Goal: Information Seeking & Learning: Learn about a topic

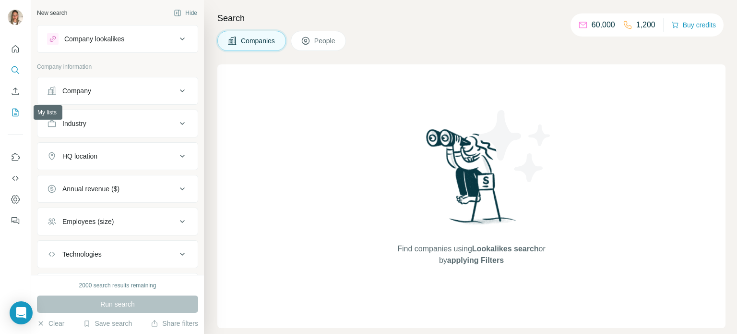
click at [19, 113] on icon "My lists" at bounding box center [16, 112] width 10 height 10
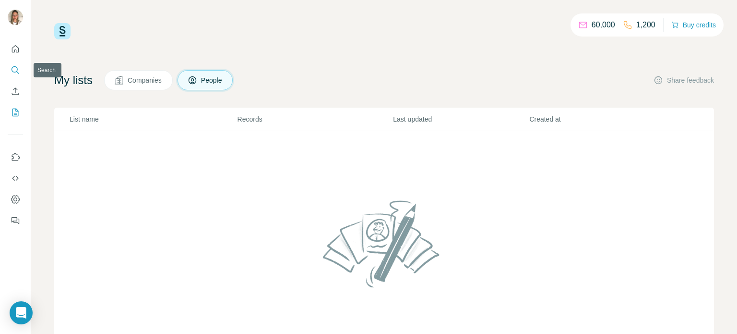
click at [16, 67] on icon "Search" at bounding box center [15, 69] width 6 height 6
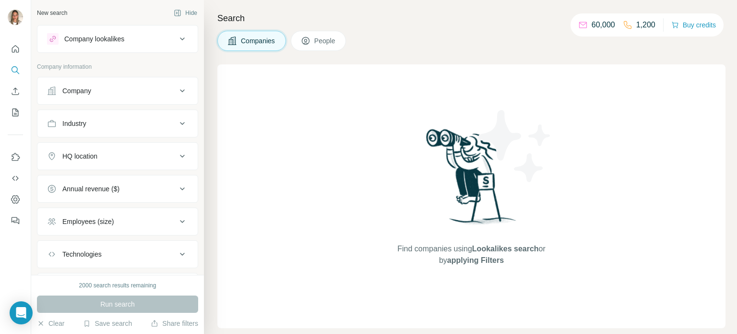
click at [177, 91] on icon at bounding box center [183, 91] width 12 height 12
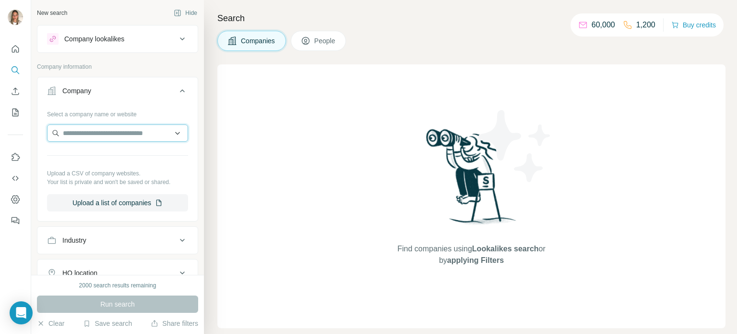
click at [117, 131] on input "text" at bounding box center [117, 132] width 141 height 17
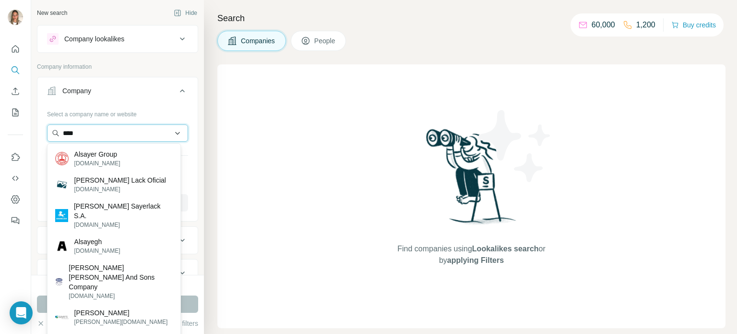
click at [104, 136] on input "****" at bounding box center [117, 132] width 141 height 17
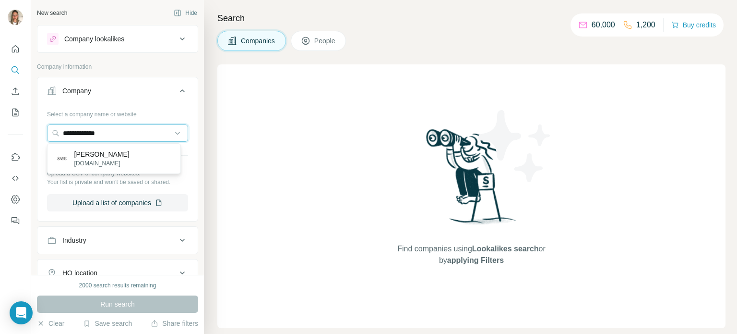
type input "**********"
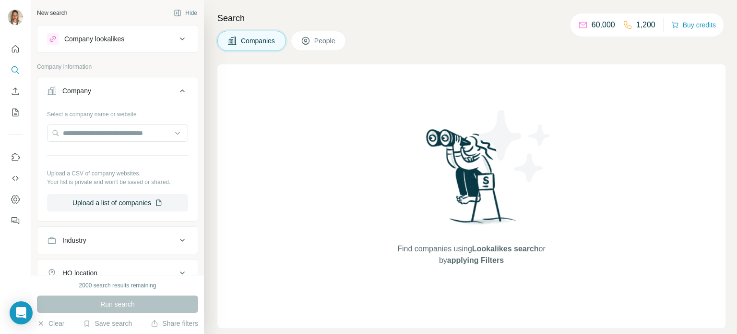
click at [116, 307] on div "Run search" at bounding box center [117, 303] width 161 height 17
click at [113, 133] on input "text" at bounding box center [117, 132] width 141 height 17
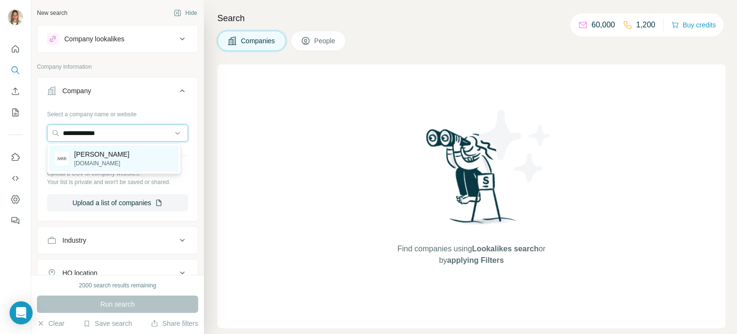
type input "**********"
click at [109, 156] on p "[PERSON_NAME]" at bounding box center [101, 154] width 55 height 10
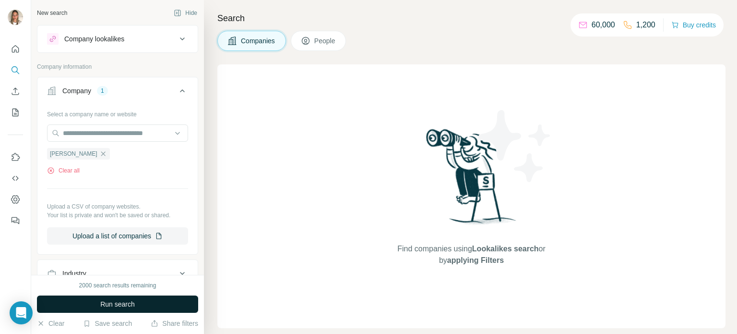
click at [116, 301] on span "Run search" at bounding box center [117, 304] width 35 height 10
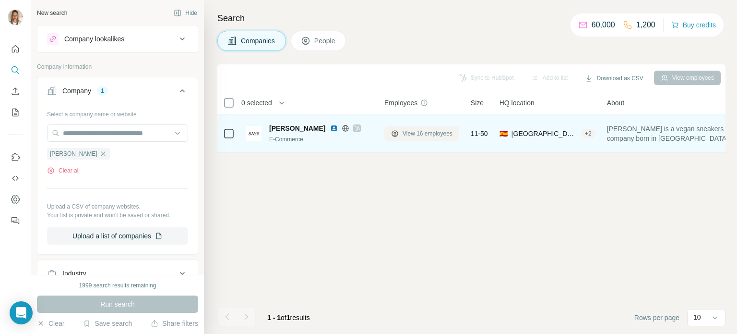
click at [415, 134] on span "View 16 employees" at bounding box center [428, 133] width 50 height 9
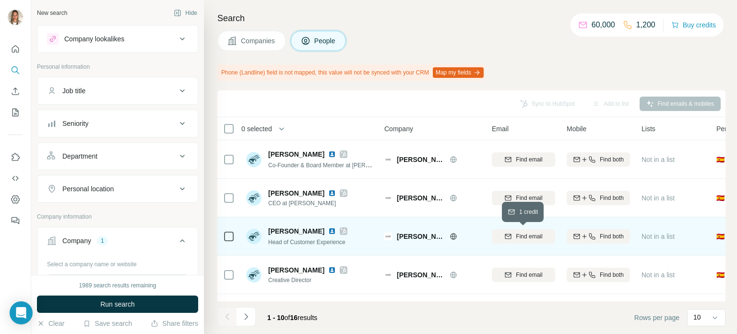
click at [527, 239] on span "Find email" at bounding box center [529, 236] width 26 height 9
click at [56, 322] on button "Clear" at bounding box center [50, 323] width 27 height 10
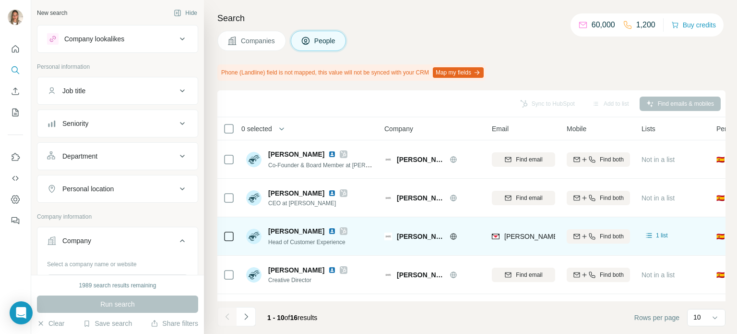
click at [245, 36] on span "Companies" at bounding box center [258, 41] width 35 height 10
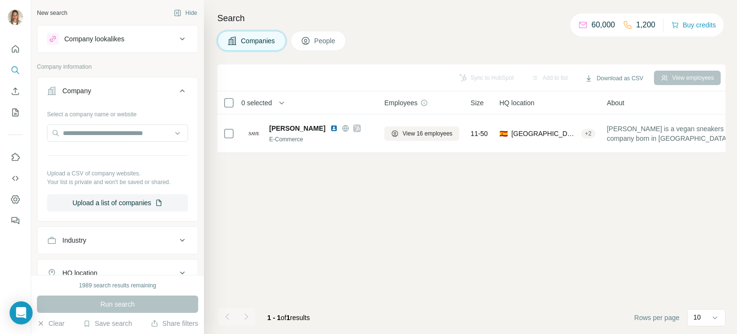
click at [167, 235] on div "Industry" at bounding box center [112, 240] width 130 height 10
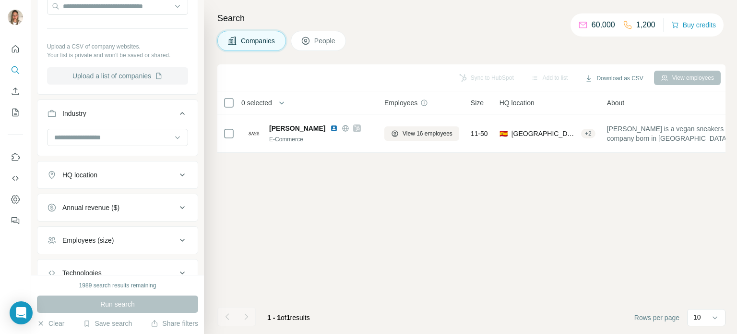
scroll to position [144, 0]
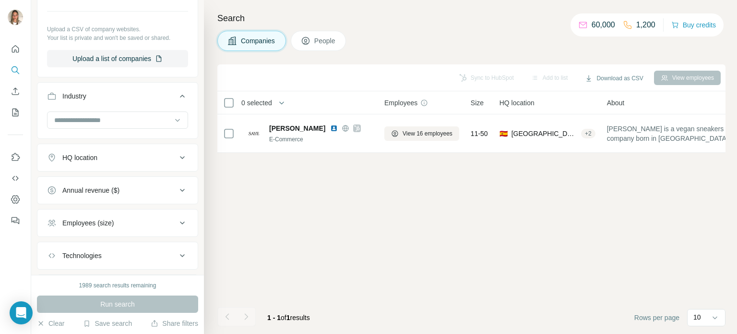
click at [164, 162] on button "HQ location" at bounding box center [117, 157] width 160 height 23
click at [109, 182] on input "text" at bounding box center [117, 181] width 141 height 17
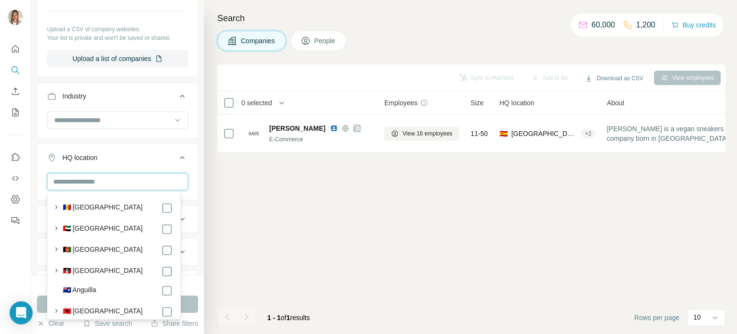
type input "*"
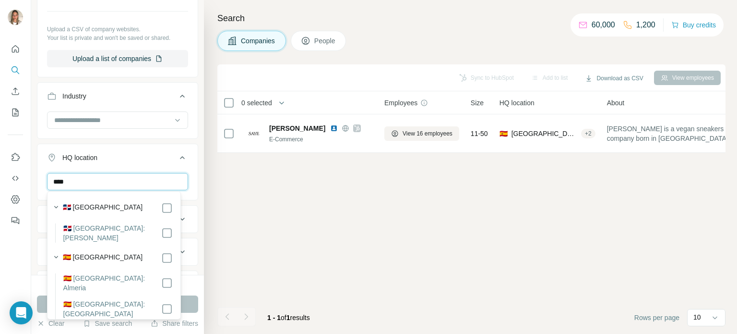
type input "****"
click at [99, 258] on div "🇪🇸 [GEOGRAPHIC_DATA]" at bounding box center [118, 258] width 110 height 12
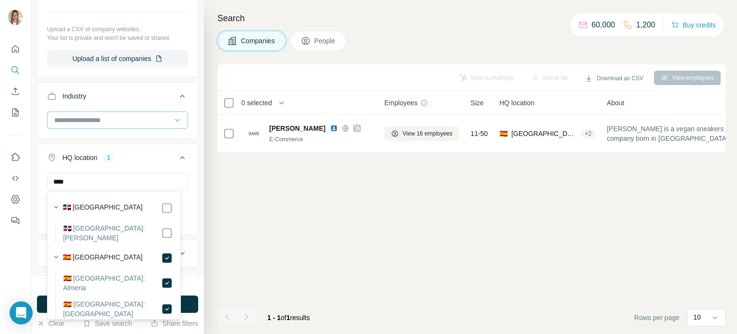
click at [134, 120] on input at bounding box center [112, 120] width 119 height 11
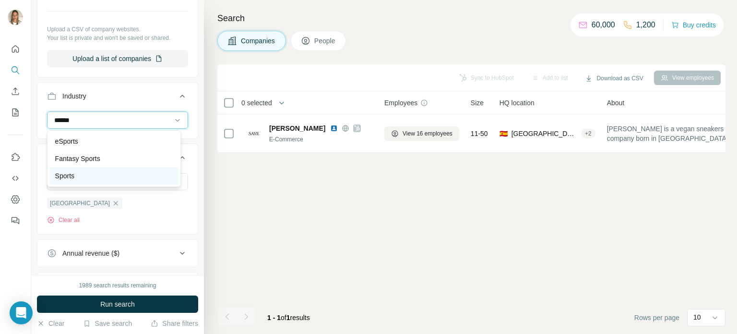
type input "******"
click at [104, 169] on div "Sports" at bounding box center [113, 175] width 129 height 17
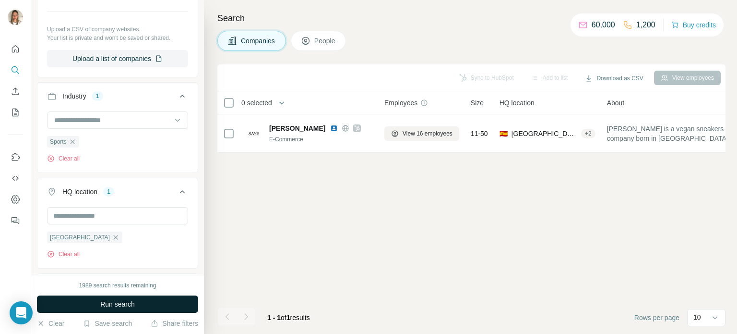
click at [130, 305] on span "Run search" at bounding box center [117, 304] width 35 height 10
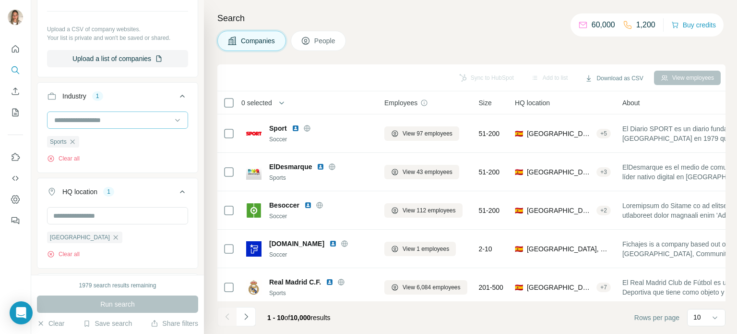
click at [106, 119] on input at bounding box center [112, 120] width 119 height 11
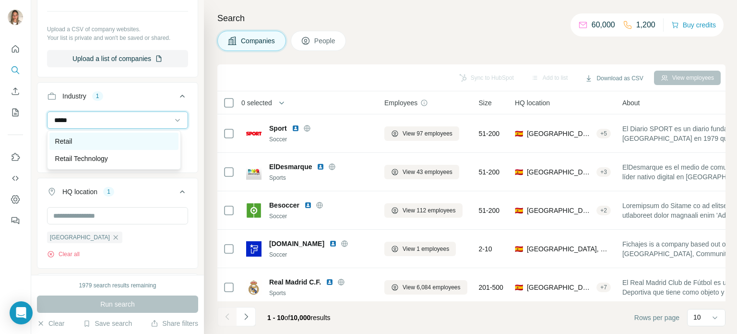
type input "*****"
click at [101, 136] on div "Retail" at bounding box center [114, 141] width 118 height 10
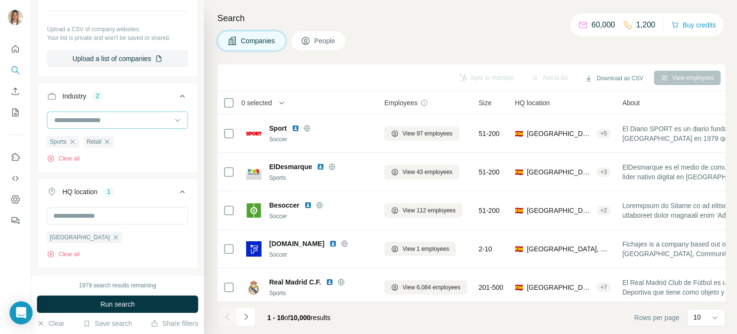
click at [108, 118] on input at bounding box center [112, 120] width 119 height 11
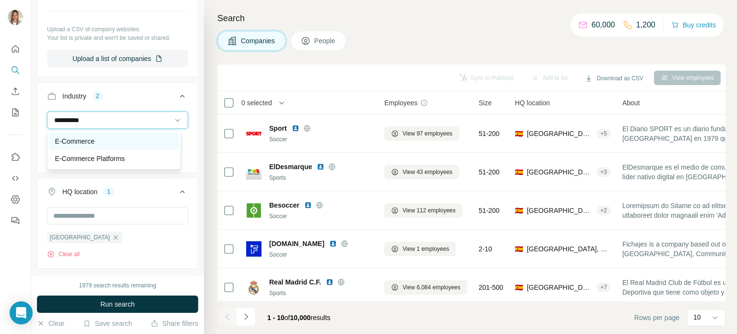
type input "**********"
click at [97, 136] on div "E-Commerce" at bounding box center [114, 141] width 118 height 10
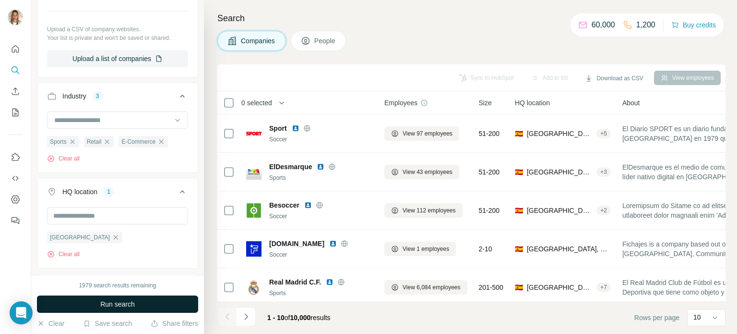
click at [123, 299] on span "Run search" at bounding box center [117, 304] width 35 height 10
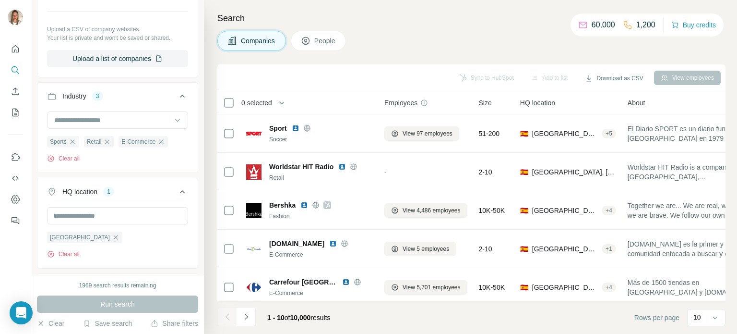
click at [71, 140] on icon "button" at bounding box center [73, 142] width 8 height 8
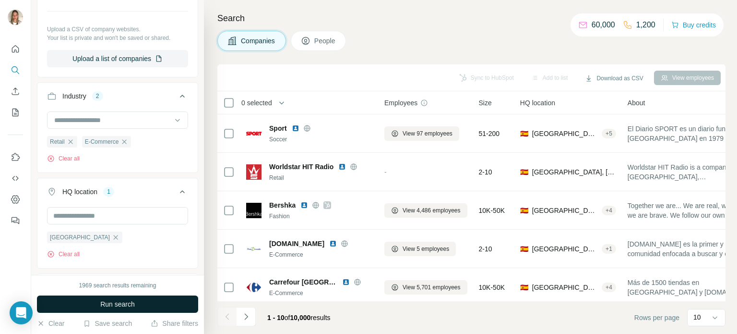
click at [130, 302] on span "Run search" at bounding box center [117, 304] width 35 height 10
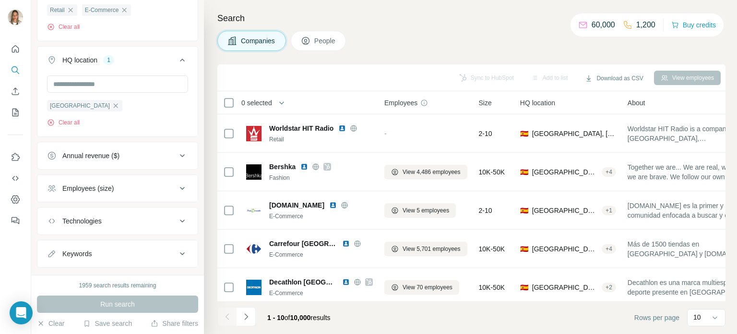
scroll to position [294, 0]
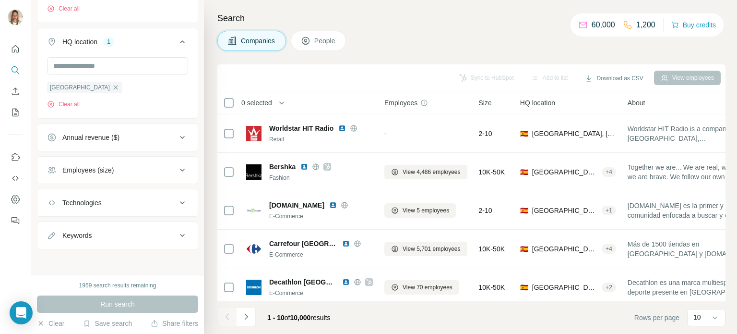
click at [123, 228] on button "Keywords" at bounding box center [117, 235] width 160 height 23
click at [115, 253] on input "text" at bounding box center [108, 258] width 122 height 17
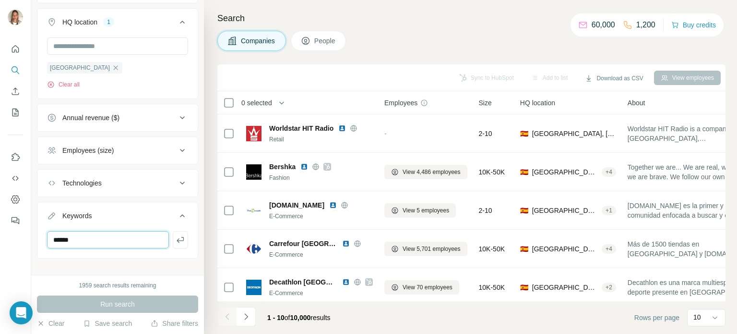
scroll to position [322, 0]
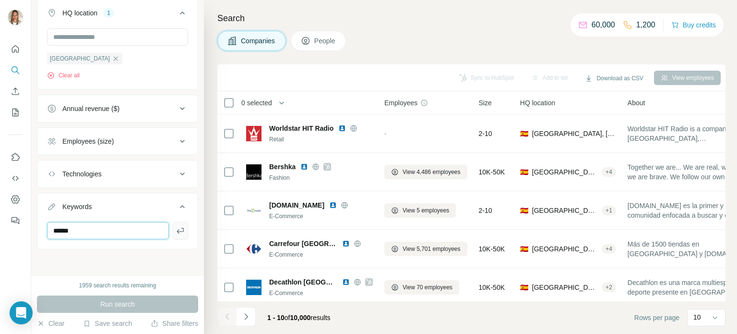
type input "******"
click at [176, 232] on icon "button" at bounding box center [181, 231] width 10 height 10
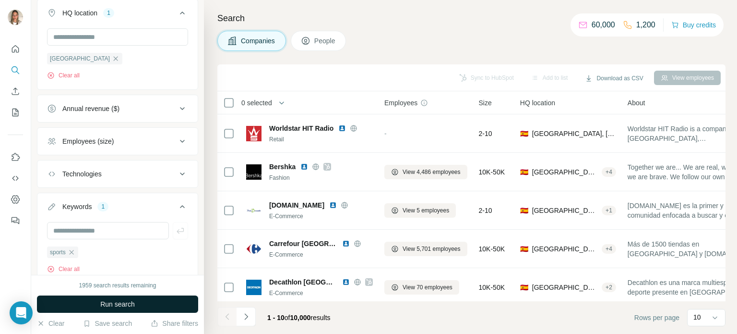
click at [133, 304] on span "Run search" at bounding box center [117, 304] width 35 height 10
